Goal: Information Seeking & Learning: Find specific fact

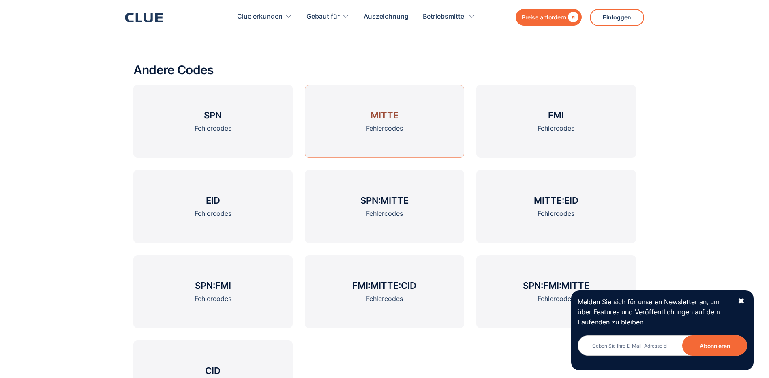
scroll to position [1124, 0]
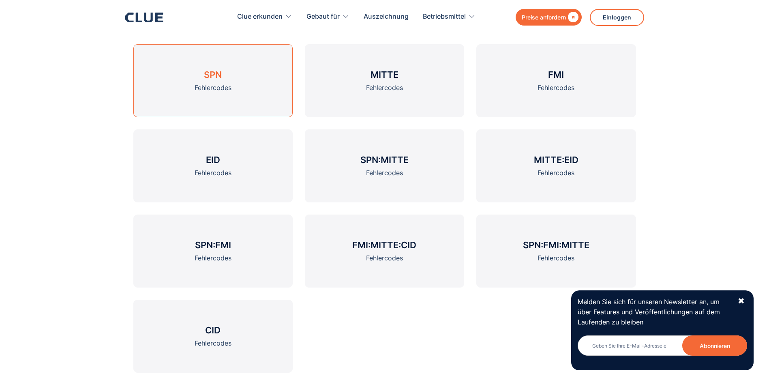
click at [213, 79] on h3 "SPN" at bounding box center [213, 74] width 18 height 12
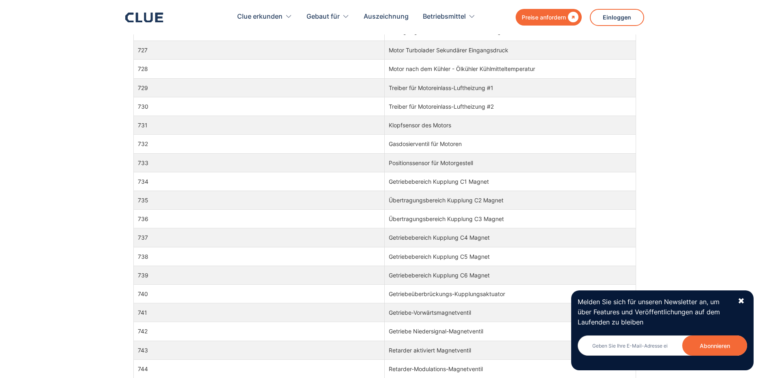
scroll to position [7620, 0]
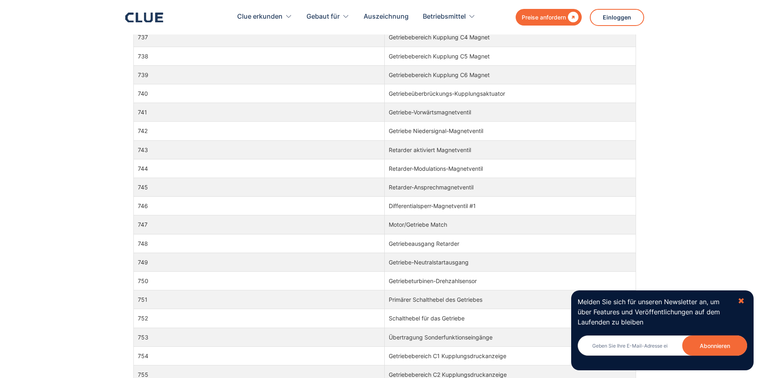
click at [739, 298] on div "✖" at bounding box center [741, 301] width 7 height 10
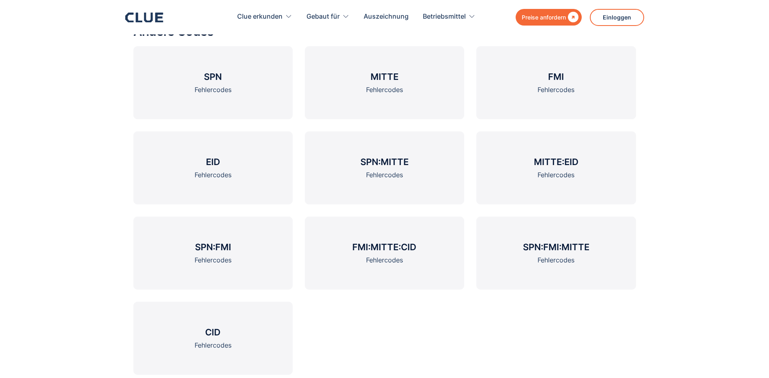
scroll to position [1015, 0]
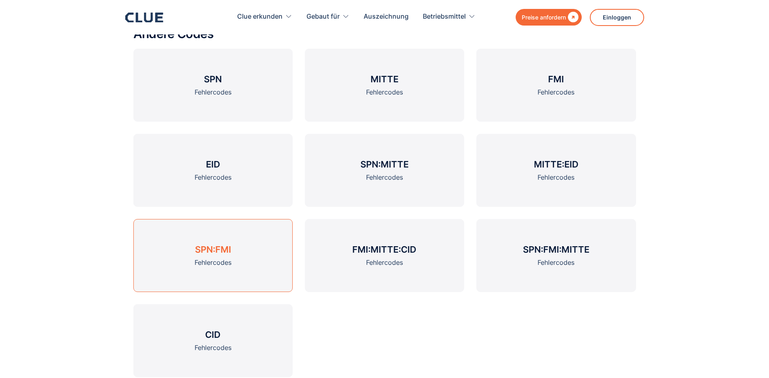
click at [243, 257] on link "SPN:FMI Fehlercodes" at bounding box center [212, 255] width 159 height 73
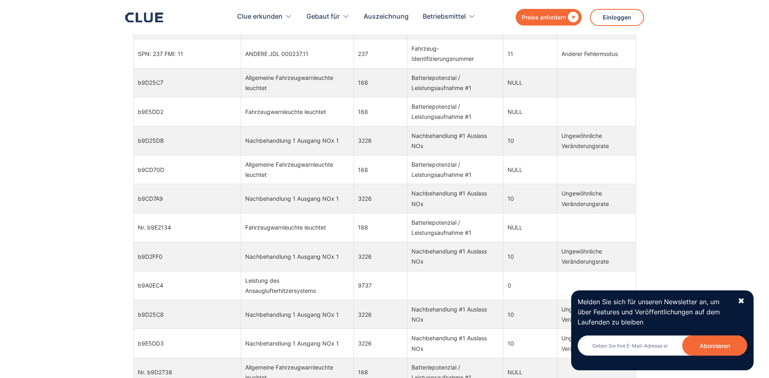
scroll to position [1054, 0]
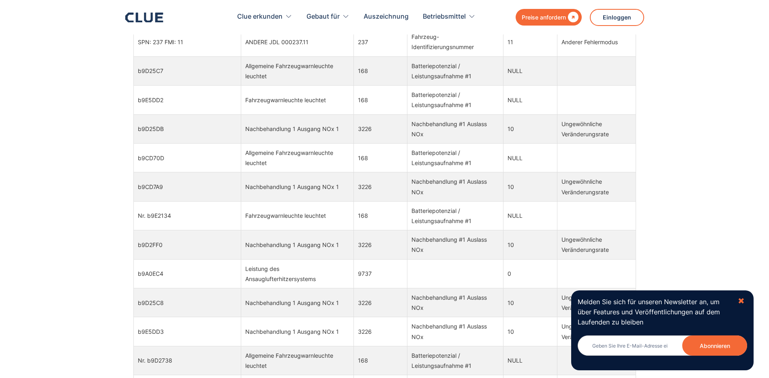
click at [742, 301] on div "✖" at bounding box center [741, 301] width 7 height 10
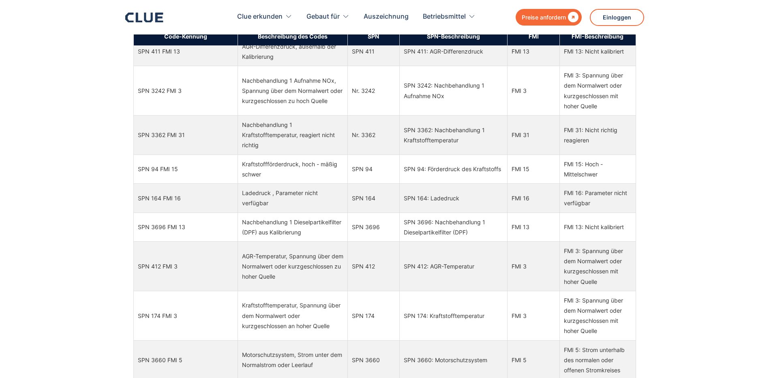
scroll to position [486, 0]
